Goal: Check status: Check status

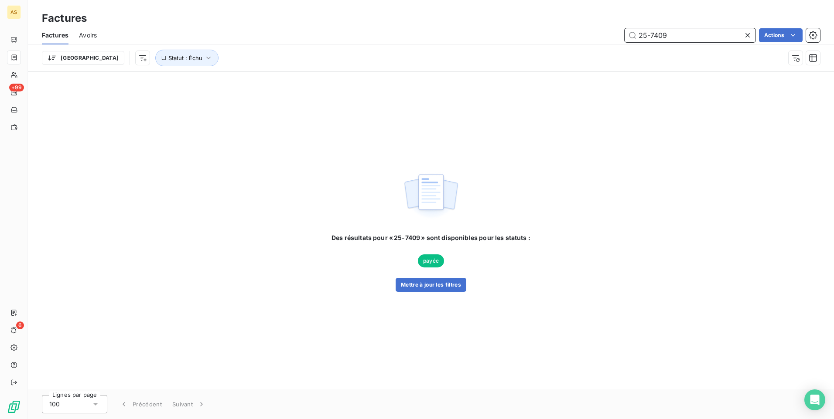
drag, startPoint x: 681, startPoint y: 37, endPoint x: 636, endPoint y: 37, distance: 44.9
click at [636, 37] on input "25-7409" at bounding box center [689, 35] width 131 height 14
paste input "24751"
type input "25-24751"
click at [528, 261] on div "Des résultats pour « 25-24751 » sont disponibles pour les statuts : non-échue M…" at bounding box center [431, 263] width 202 height 58
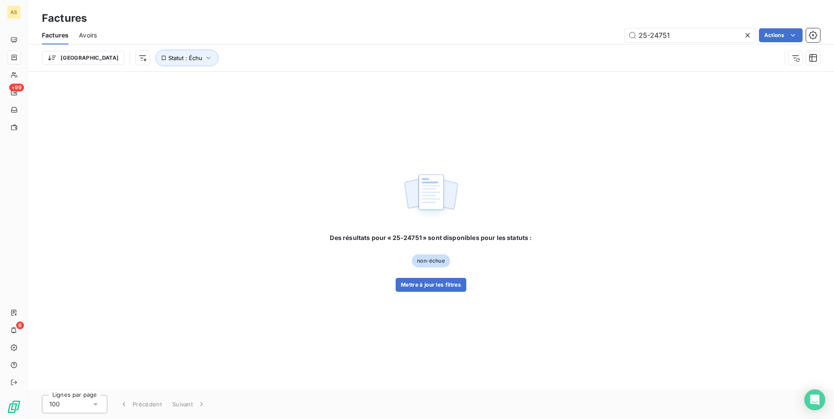
click at [532, 184] on div "Des résultats pour « 25-24751 » sont disponibles pour les statuts : non-échue M…" at bounding box center [431, 231] width 806 height 318
click at [206, 57] on icon "button" at bounding box center [208, 58] width 4 height 3
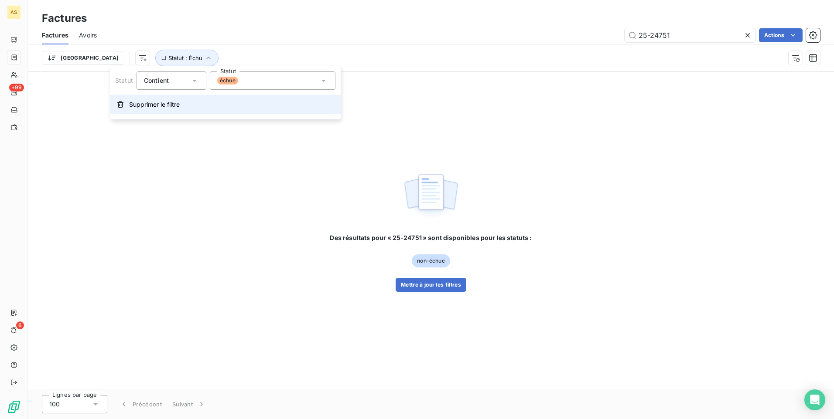
click at [163, 109] on span "Supprimer le filtre" at bounding box center [154, 104] width 51 height 9
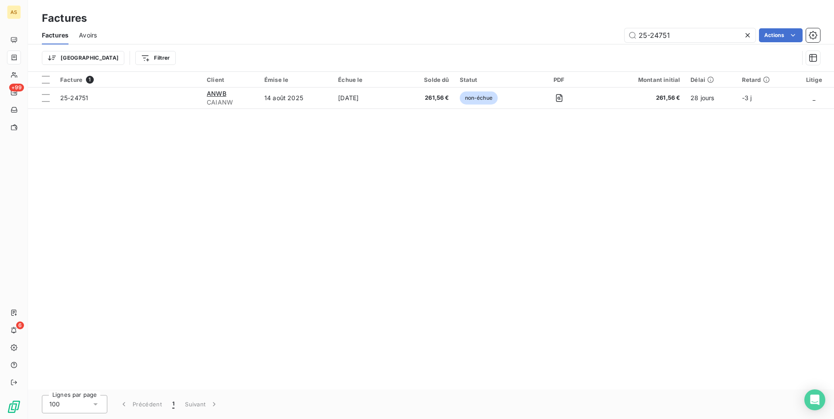
click at [464, 162] on div "Facture 1 Client Émise le Échue le Solde dû Statut PDF Montant initial Délai Re…" at bounding box center [431, 231] width 806 height 318
click at [469, 291] on div "Facture 1 Client Émise le Échue le Solde dû Statut PDF Montant initial Délai Re…" at bounding box center [431, 231] width 806 height 318
click at [413, 326] on div "Facture 1 Client Émise le Échue le Solde dû Statut PDF Montant initial Délai Re…" at bounding box center [431, 231] width 806 height 318
click at [488, 350] on div "Facture 1 Client Émise le Échue le Solde dû Statut PDF Montant initial Délai Re…" at bounding box center [431, 231] width 806 height 318
